Goal: Task Accomplishment & Management: Manage account settings

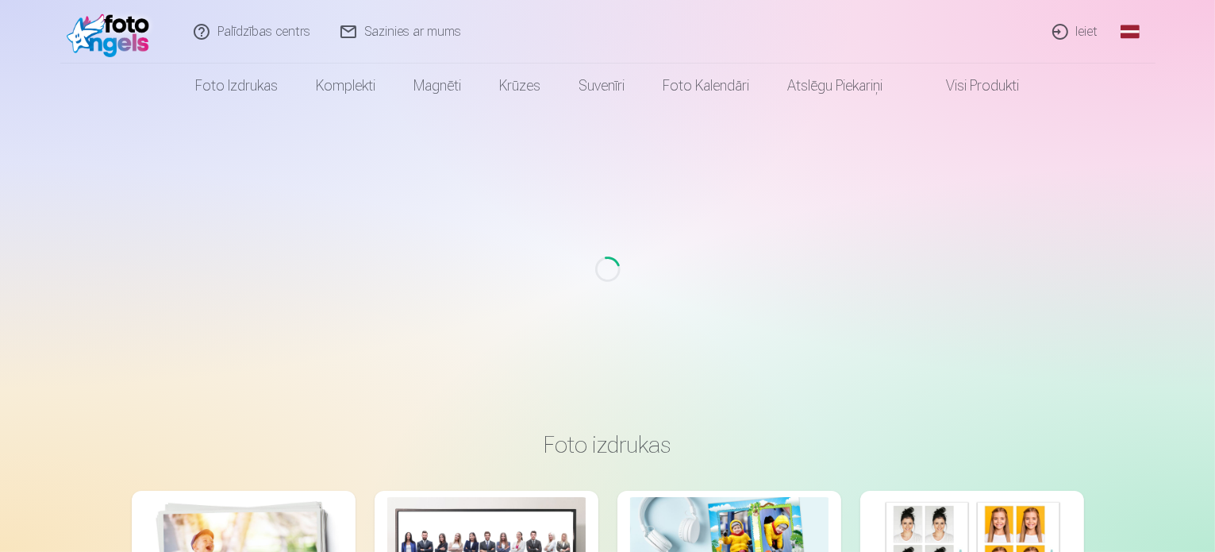
click at [1077, 34] on link "Ieiet" at bounding box center [1076, 31] width 76 height 63
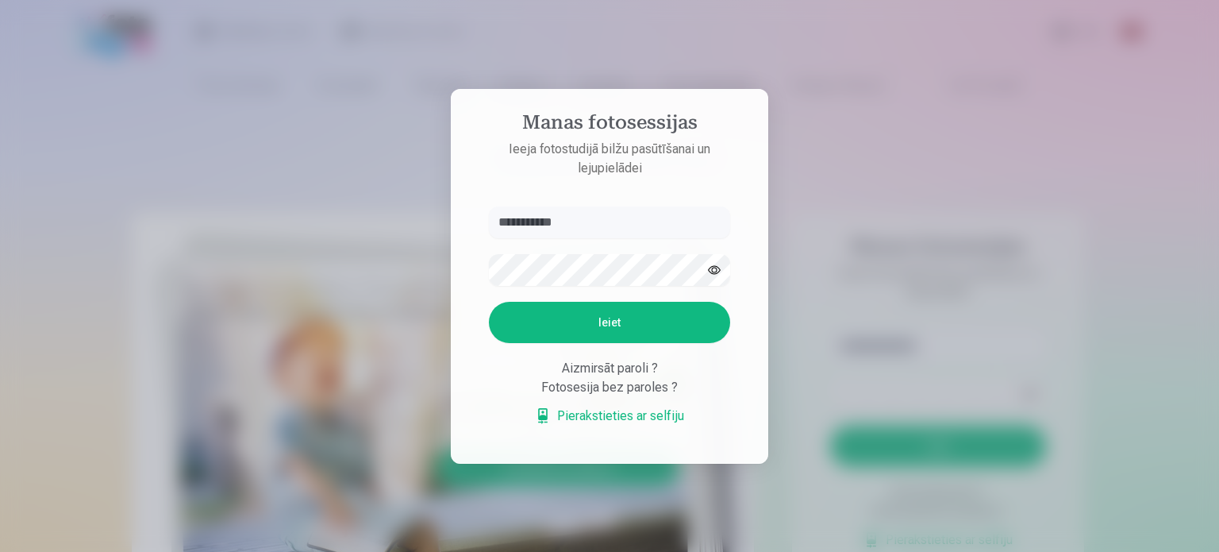
type input "**********"
click at [540, 321] on button "Ieiet" at bounding box center [609, 322] width 241 height 41
click at [716, 271] on button "button" at bounding box center [714, 270] width 30 height 30
click at [517, 323] on button "Ieiet" at bounding box center [609, 322] width 241 height 41
click at [602, 378] on div "Aizmirsāt paroli ?" at bounding box center [609, 368] width 241 height 19
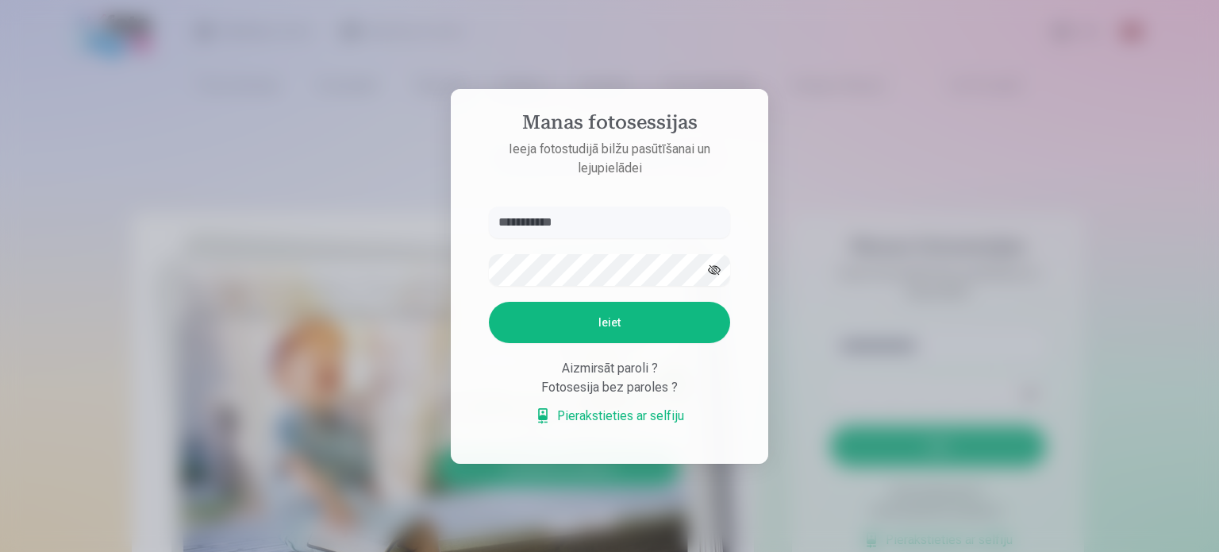
click at [591, 378] on div "Aizmirsāt paroli ?" at bounding box center [609, 368] width 241 height 19
click at [642, 370] on div "Aizmirsāt paroli ?" at bounding box center [609, 368] width 241 height 19
click at [622, 414] on link "Pierakstieties ar selfiju" at bounding box center [609, 415] width 149 height 19
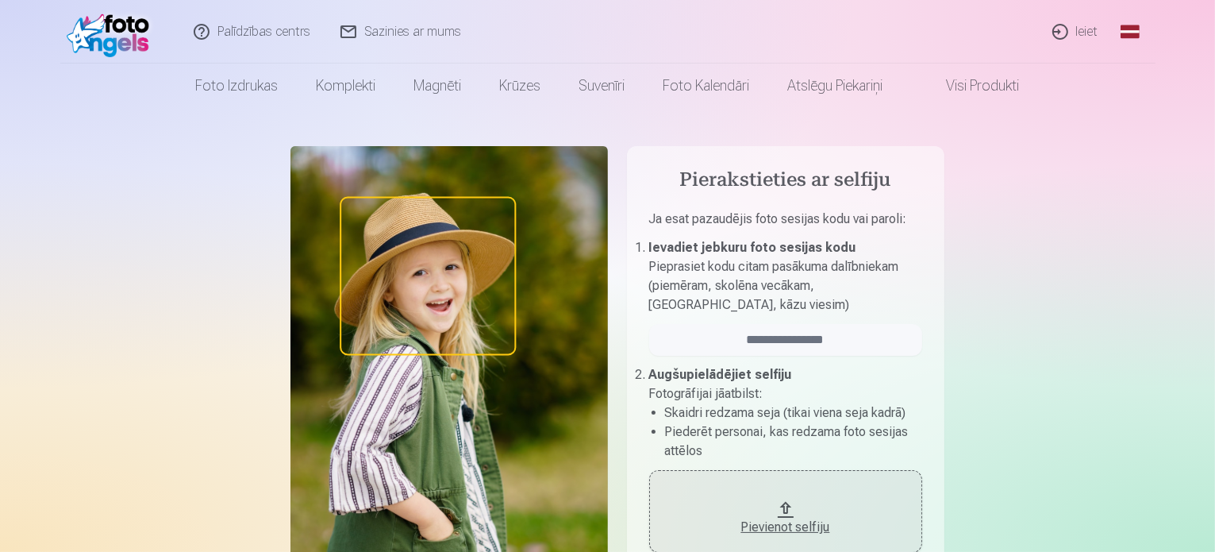
click at [1086, 34] on link "Ieiet" at bounding box center [1076, 31] width 76 height 63
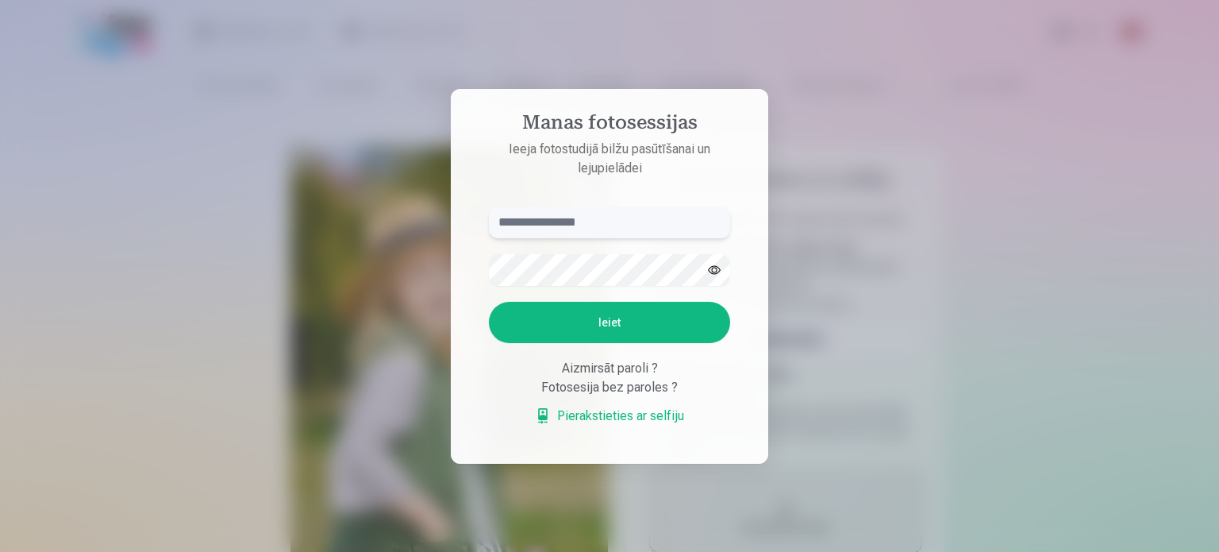
click at [584, 221] on input "text" at bounding box center [609, 222] width 241 height 32
type input "**********"
click at [522, 313] on button "Ieiet" at bounding box center [609, 322] width 241 height 41
click at [606, 407] on link "Pierakstieties ar selfiju" at bounding box center [609, 415] width 149 height 19
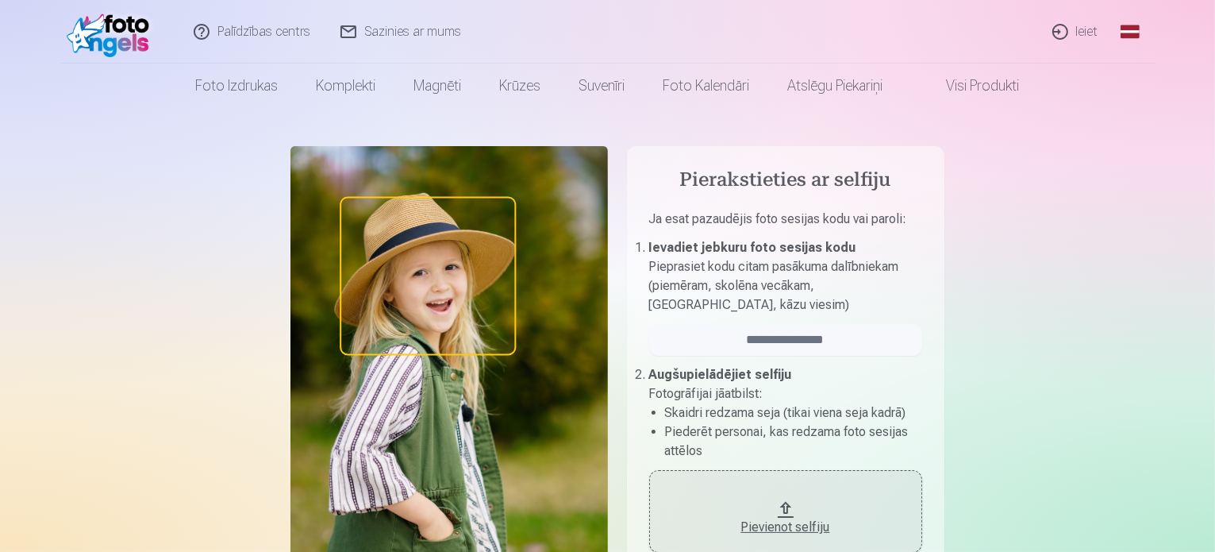
click at [1080, 34] on link "Ieiet" at bounding box center [1076, 31] width 76 height 63
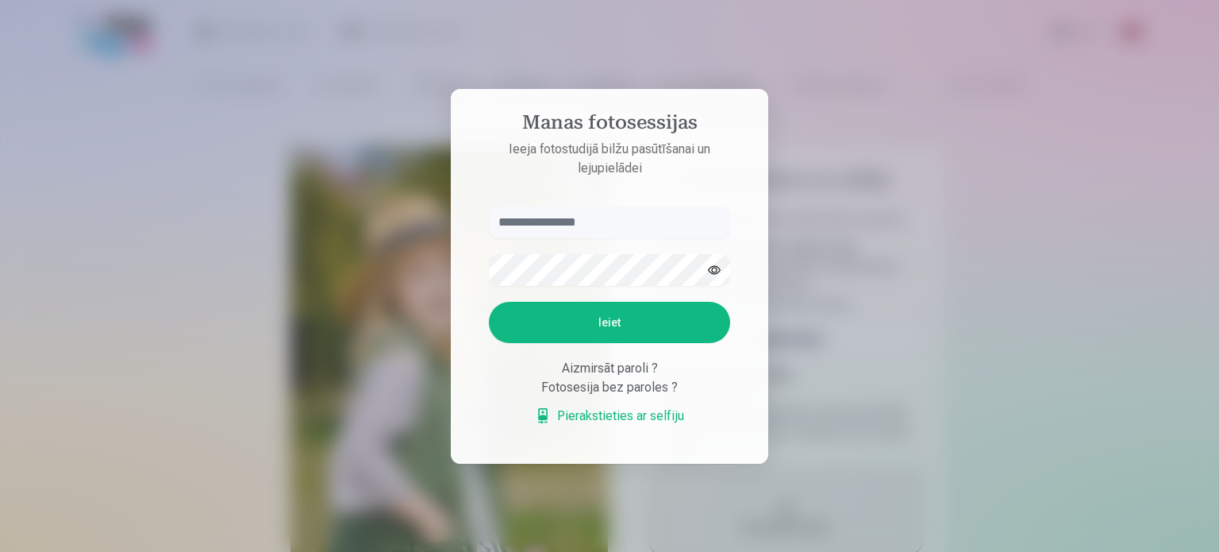
click at [598, 367] on div "Aizmirsāt paroli ?" at bounding box center [609, 368] width 241 height 19
click at [601, 367] on div "Aizmirsāt paroli ?" at bounding box center [609, 368] width 241 height 19
click at [602, 367] on div "Aizmirsāt paroli ?" at bounding box center [609, 368] width 241 height 19
drag, startPoint x: 613, startPoint y: 367, endPoint x: 628, endPoint y: 365, distance: 16.0
click at [613, 367] on div "Aizmirsāt paroli ?" at bounding box center [609, 368] width 241 height 19
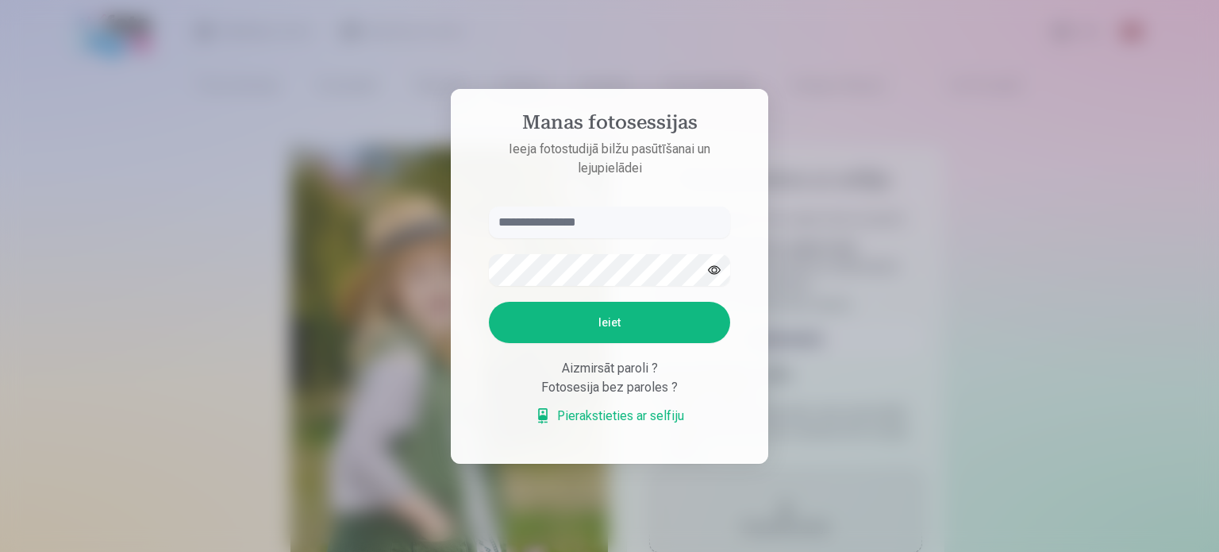
click at [628, 365] on div "Aizmirsāt paroli ?" at bounding box center [609, 368] width 241 height 19
drag, startPoint x: 646, startPoint y: 370, endPoint x: 648, endPoint y: 389, distance: 19.1
click at [647, 374] on div "Aizmirsāt paroli ?" at bounding box center [609, 368] width 241 height 19
click at [643, 394] on div "Fotosesija bez paroles ?" at bounding box center [609, 387] width 241 height 19
click at [643, 390] on div "Fotosesija bez paroles ?" at bounding box center [609, 387] width 241 height 19
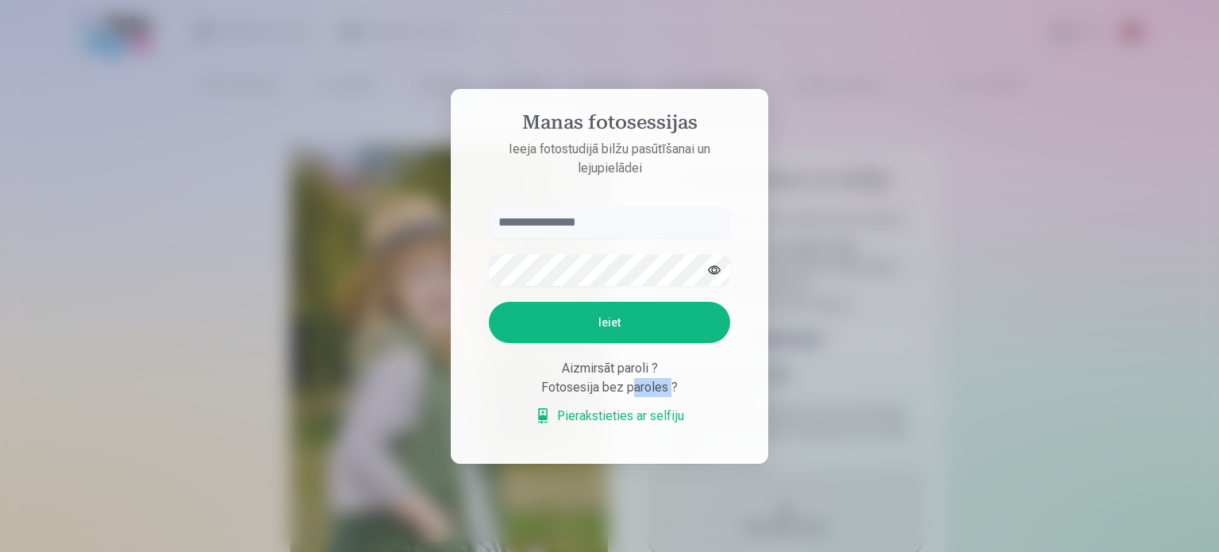
drag, startPoint x: 643, startPoint y: 390, endPoint x: 625, endPoint y: 388, distance: 17.5
click at [626, 388] on div "Fotosesija bez paroles ?" at bounding box center [609, 387] width 241 height 19
drag, startPoint x: 625, startPoint y: 388, endPoint x: 606, endPoint y: 386, distance: 19.1
click at [625, 388] on div "Fotosesija bez paroles ?" at bounding box center [609, 387] width 241 height 19
drag, startPoint x: 606, startPoint y: 386, endPoint x: 565, endPoint y: 386, distance: 41.3
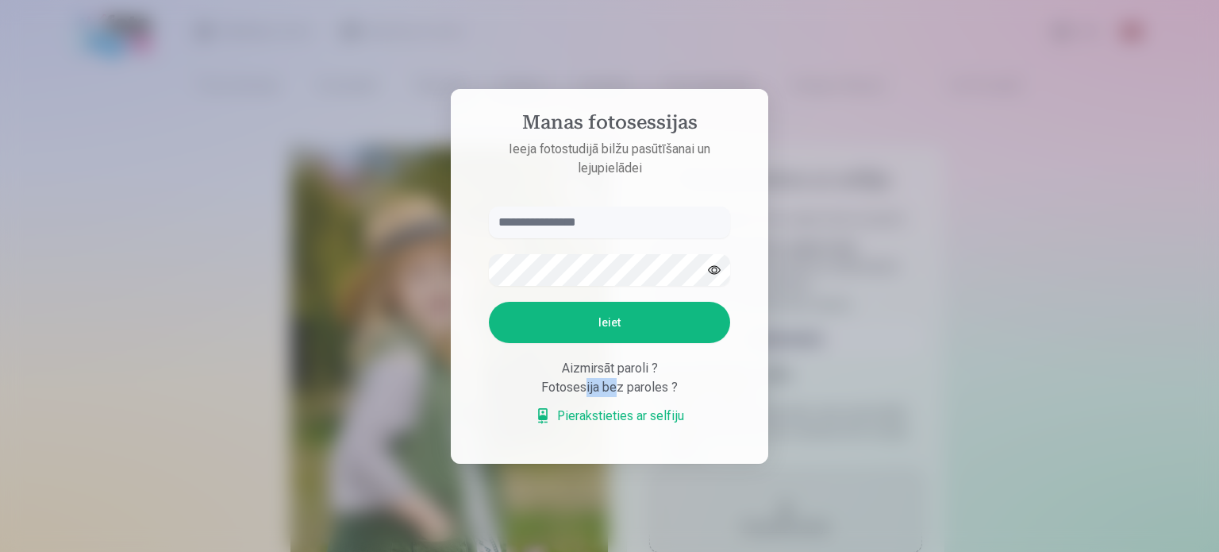
click at [572, 390] on div "Fotosesija bez paroles ?" at bounding box center [609, 387] width 241 height 19
click at [540, 387] on div "Fotosesija bez paroles ?" at bounding box center [609, 387] width 241 height 19
drag, startPoint x: 540, startPoint y: 387, endPoint x: 559, endPoint y: 385, distance: 18.4
click at [544, 386] on div "Fotosesija bez paroles ?" at bounding box center [609, 387] width 241 height 19
click at [559, 385] on div "Fotosesija bez paroles ?" at bounding box center [609, 387] width 241 height 19
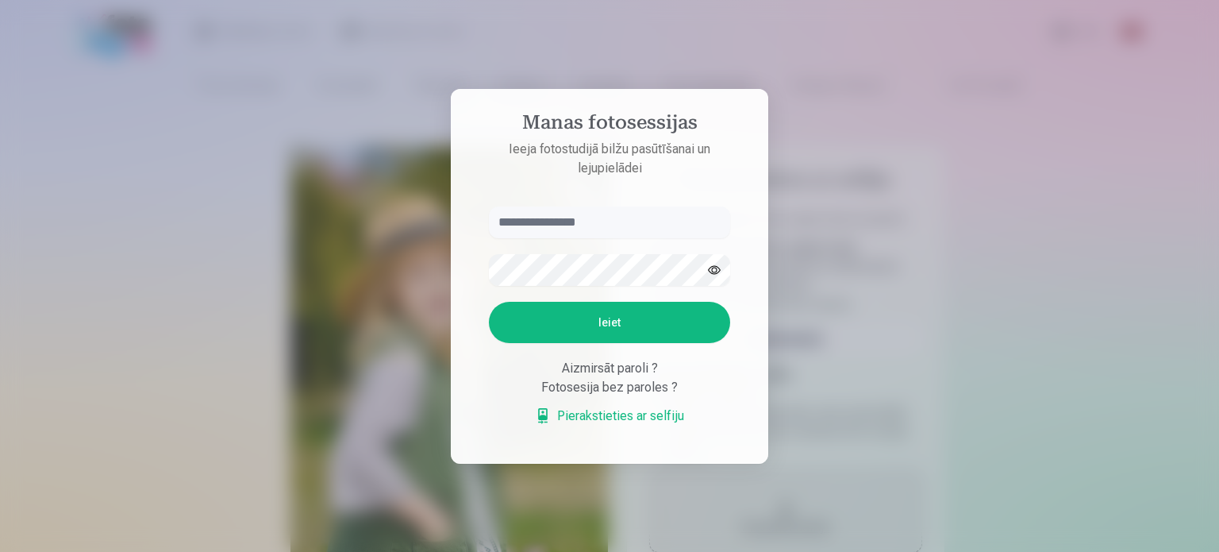
click at [666, 387] on div "Fotosesija bez paroles ?" at bounding box center [609, 387] width 241 height 19
